Goal: Complete application form

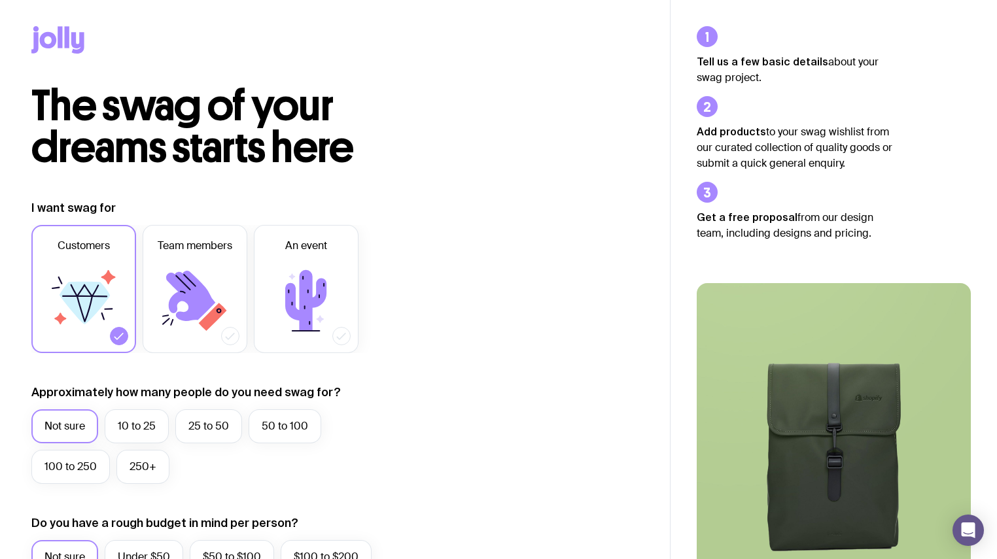
click at [761, 247] on div "The highest-quality merch with the smoothest ordering experience. [PERSON_NAME]…" at bounding box center [833, 488] width 326 height 494
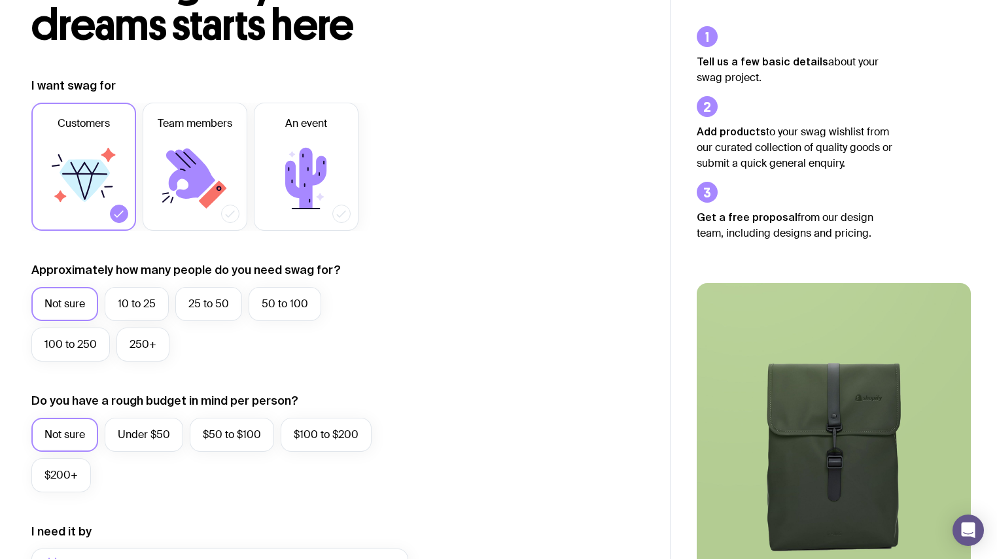
scroll to position [126, 0]
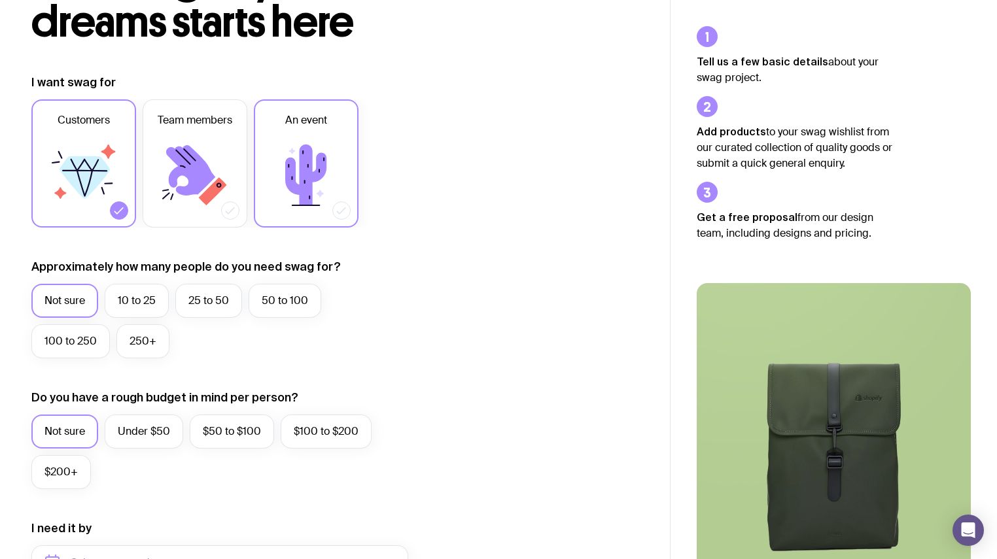
click at [335, 201] on icon at bounding box center [306, 175] width 78 height 78
click at [0, 0] on input "An event" at bounding box center [0, 0] width 0 height 0
click at [132, 337] on label "250+" at bounding box center [142, 341] width 53 height 34
click at [0, 0] on input "250+" at bounding box center [0, 0] width 0 height 0
click at [143, 298] on label "10 to 25" at bounding box center [137, 301] width 64 height 34
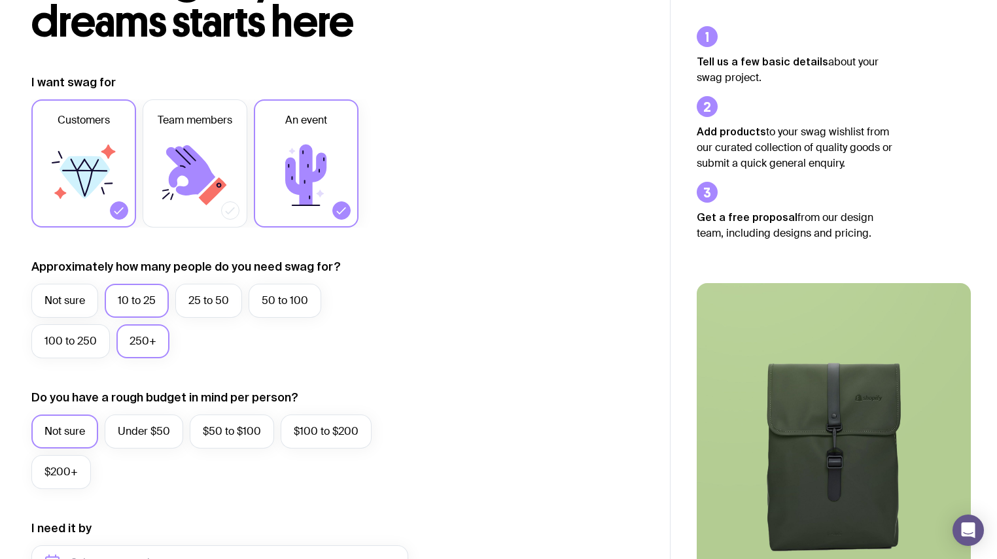
click at [0, 0] on input "10 to 25" at bounding box center [0, 0] width 0 height 0
click at [47, 285] on label "Not sure" at bounding box center [64, 301] width 67 height 34
click at [0, 0] on input "Not sure" at bounding box center [0, 0] width 0 height 0
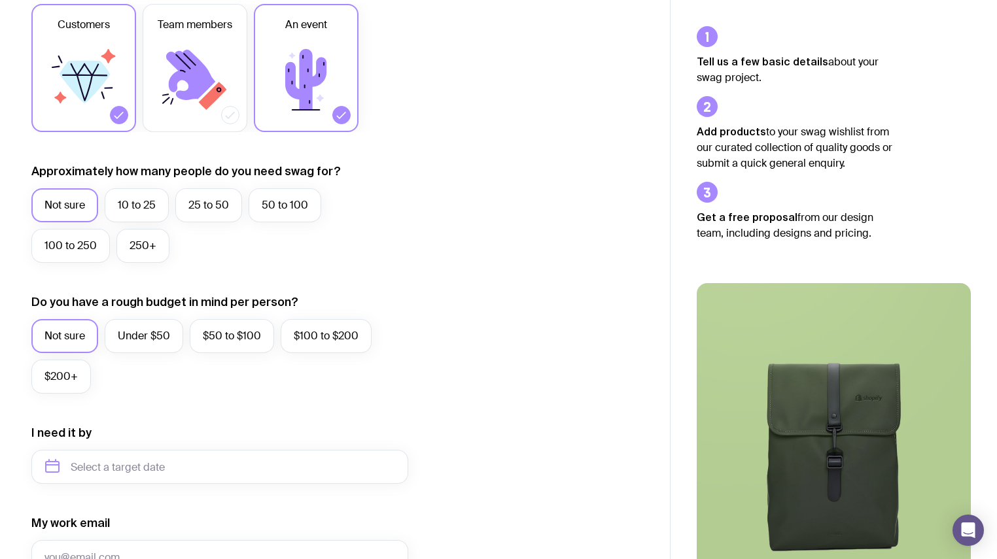
scroll to position [223, 0]
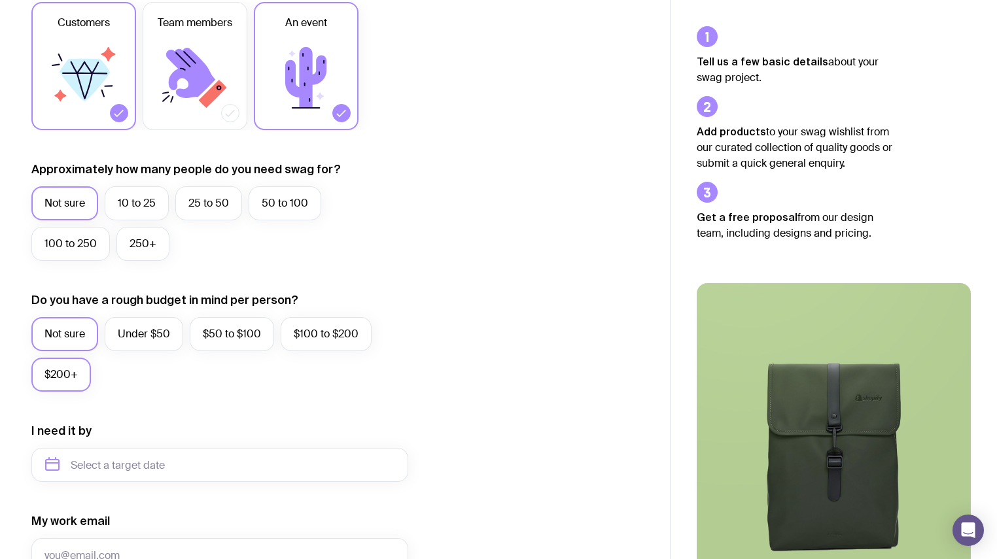
click at [77, 383] on label "$200+" at bounding box center [61, 375] width 60 height 34
click at [0, 0] on input "$200+" at bounding box center [0, 0] width 0 height 0
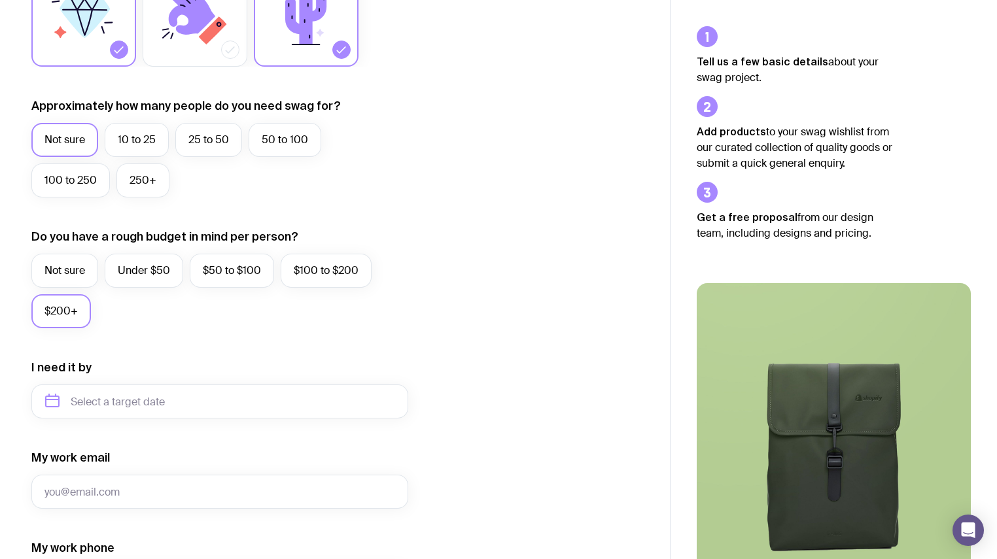
scroll to position [288, 0]
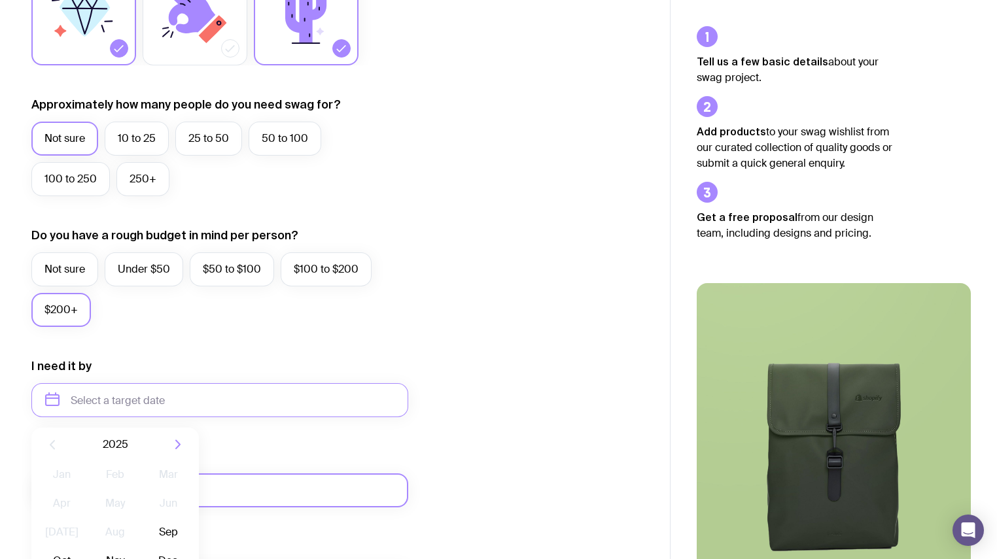
drag, startPoint x: 188, startPoint y: 400, endPoint x: 389, endPoint y: 484, distance: 217.5
click at [389, 484] on input "My work email" at bounding box center [219, 490] width 377 height 34
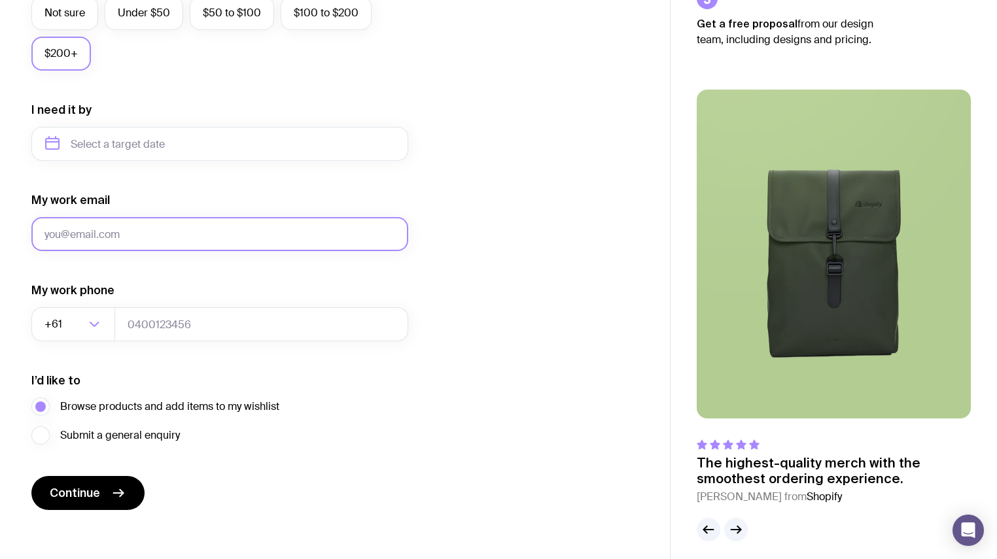
scroll to position [552, 0]
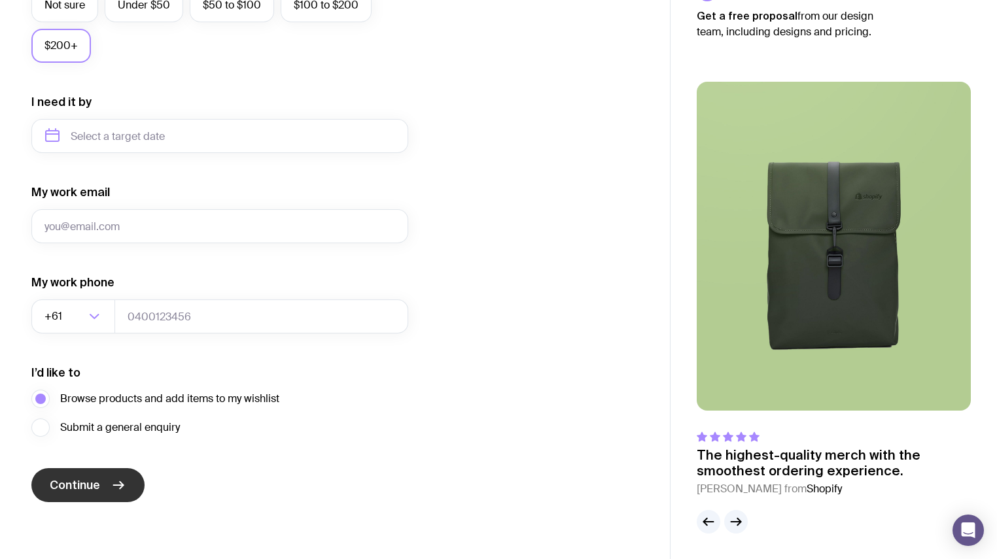
click at [118, 485] on icon "submit" at bounding box center [119, 485] width 10 height 0
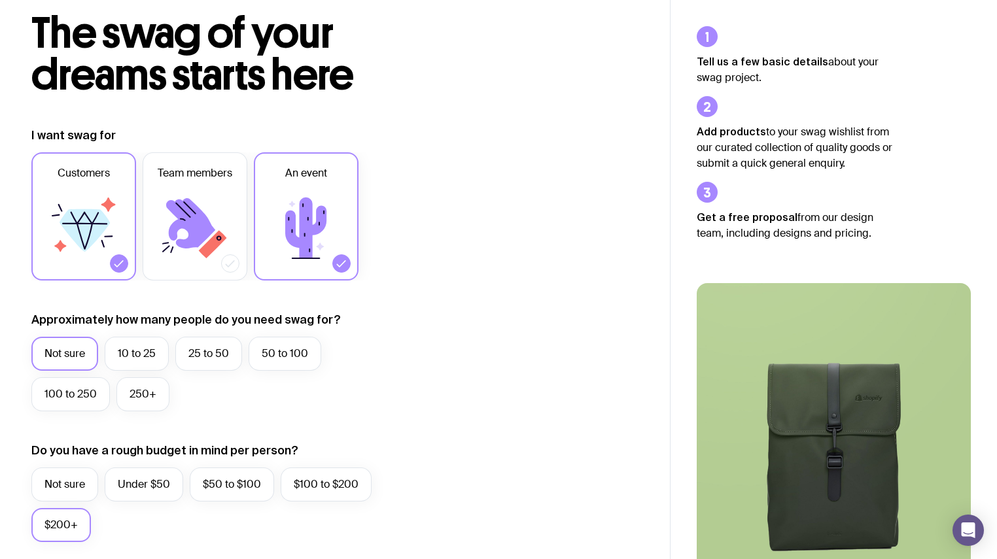
scroll to position [0, 0]
